Goal: Navigation & Orientation: Find specific page/section

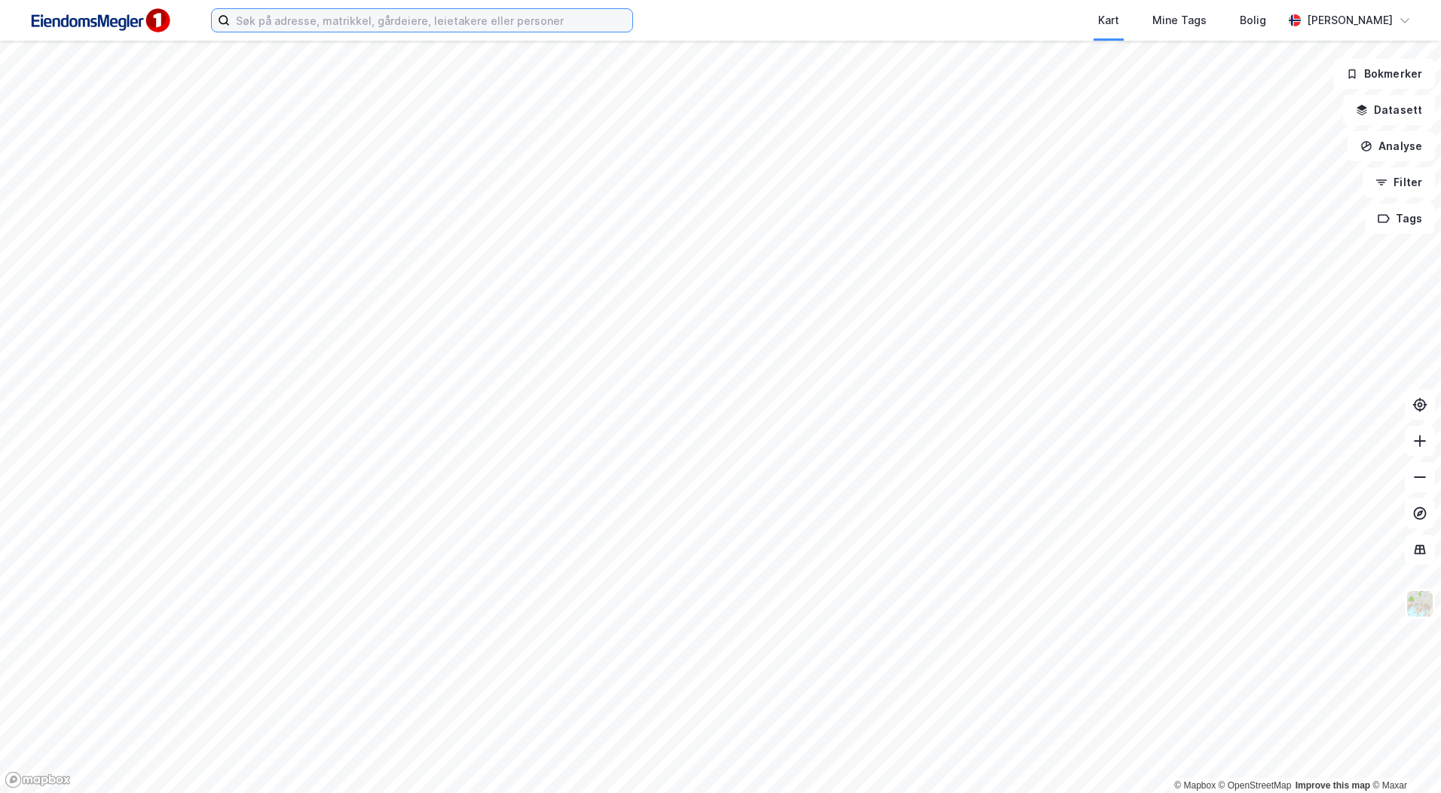
click at [284, 13] on input at bounding box center [431, 20] width 403 height 23
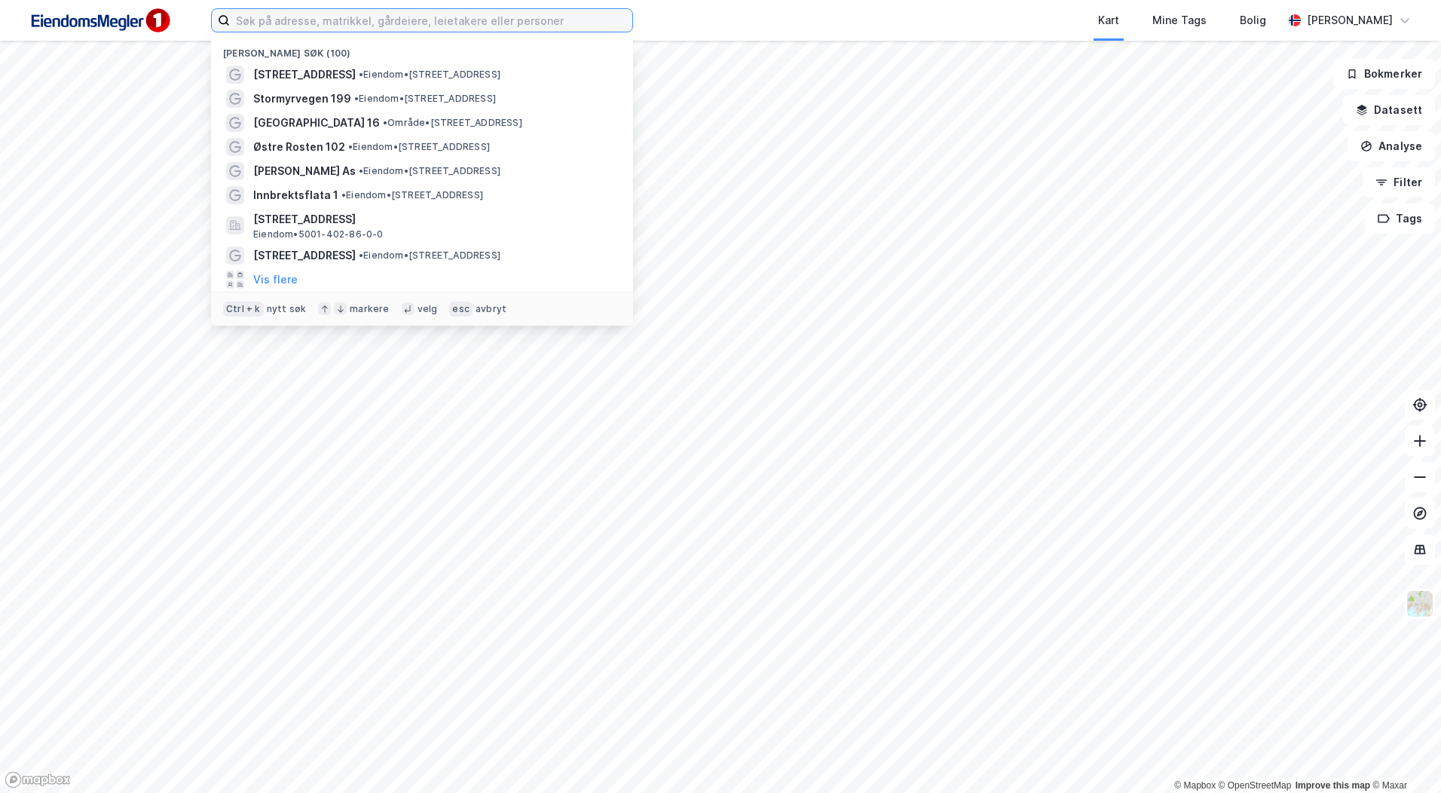
type input "a"
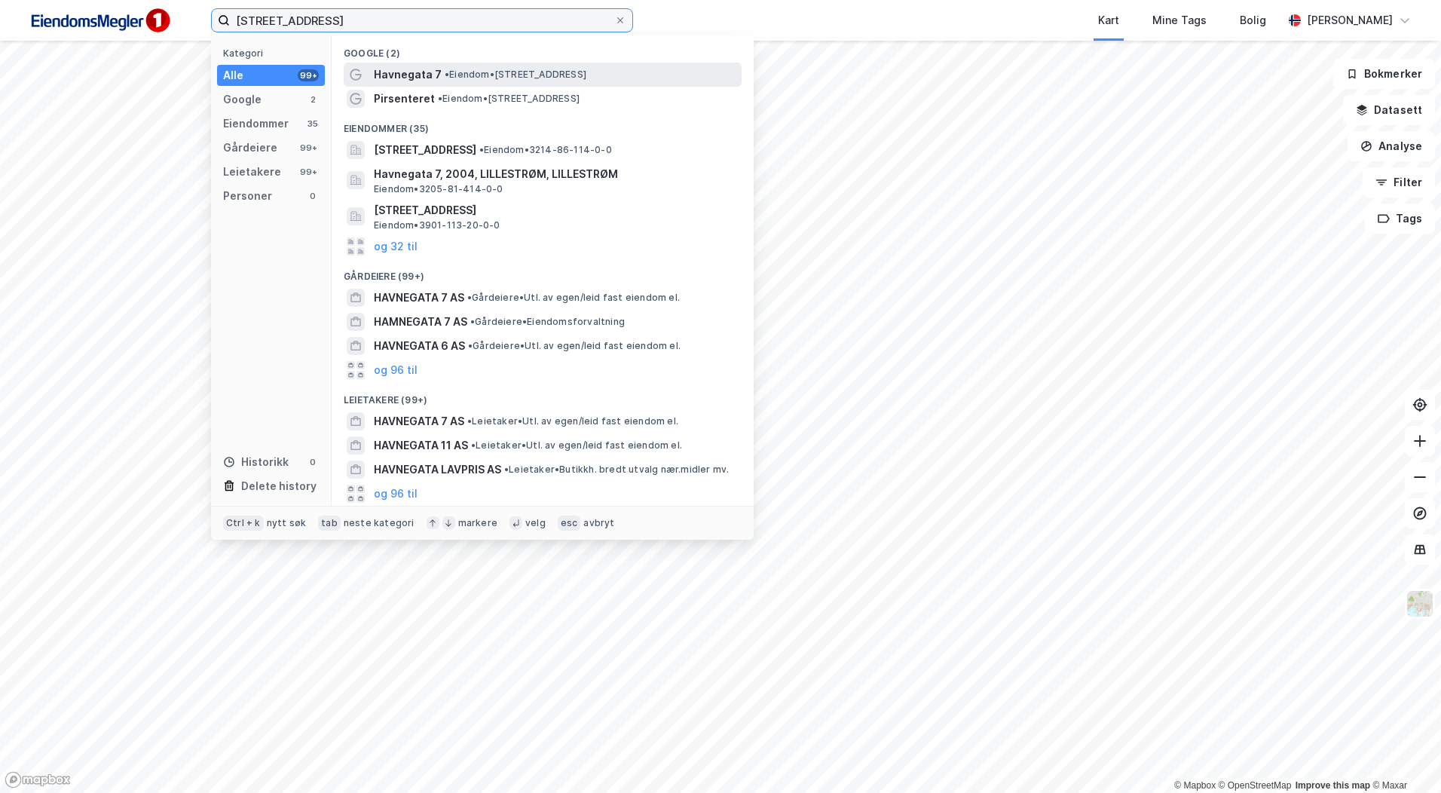
type input "[STREET_ADDRESS]"
click at [467, 69] on span "• Eiendom • [STREET_ADDRESS]" at bounding box center [516, 75] width 142 height 12
